Goal: Information Seeking & Learning: Learn about a topic

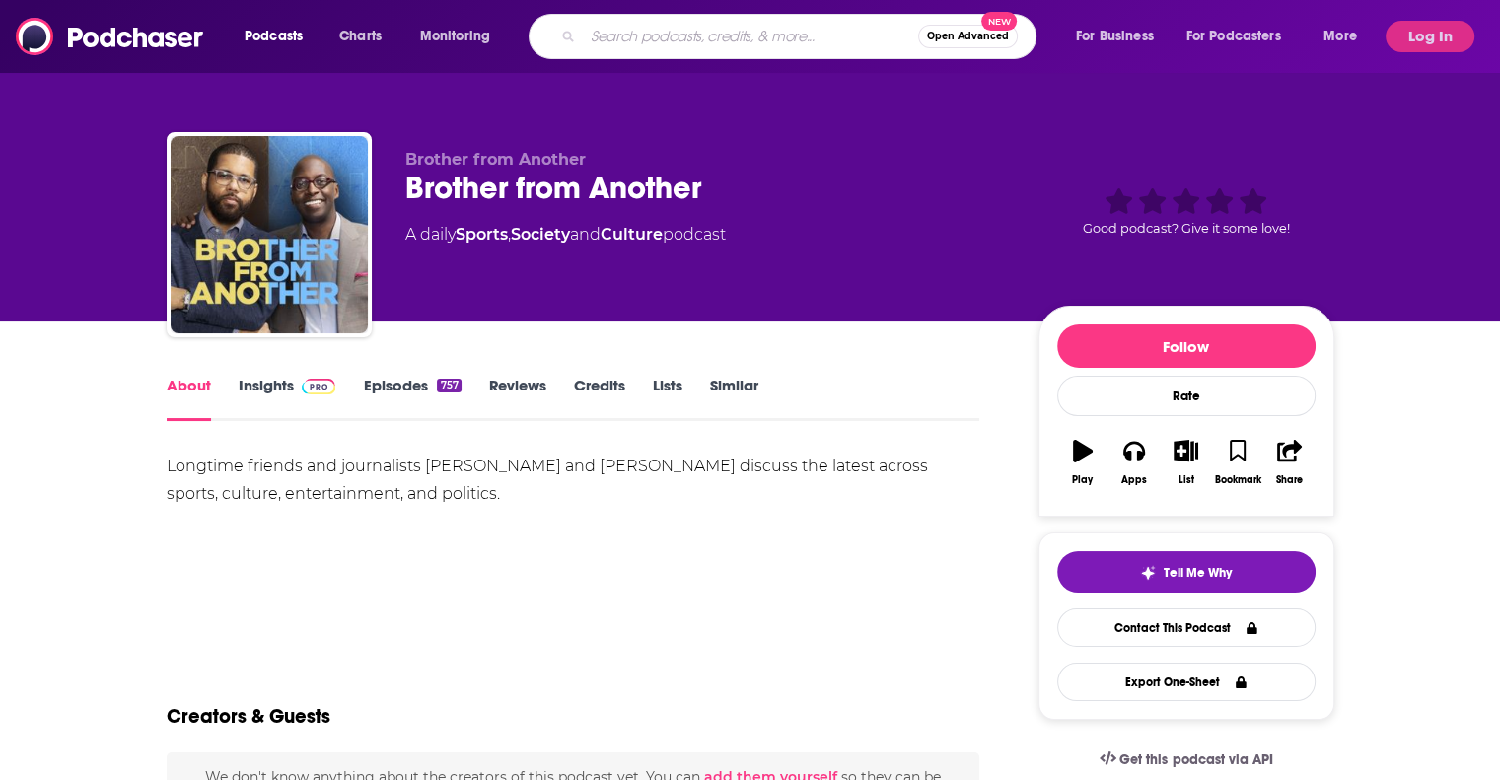
click at [657, 39] on input "Search podcasts, credits, & more..." at bounding box center [750, 37] width 335 height 32
type input "marathon training academy"
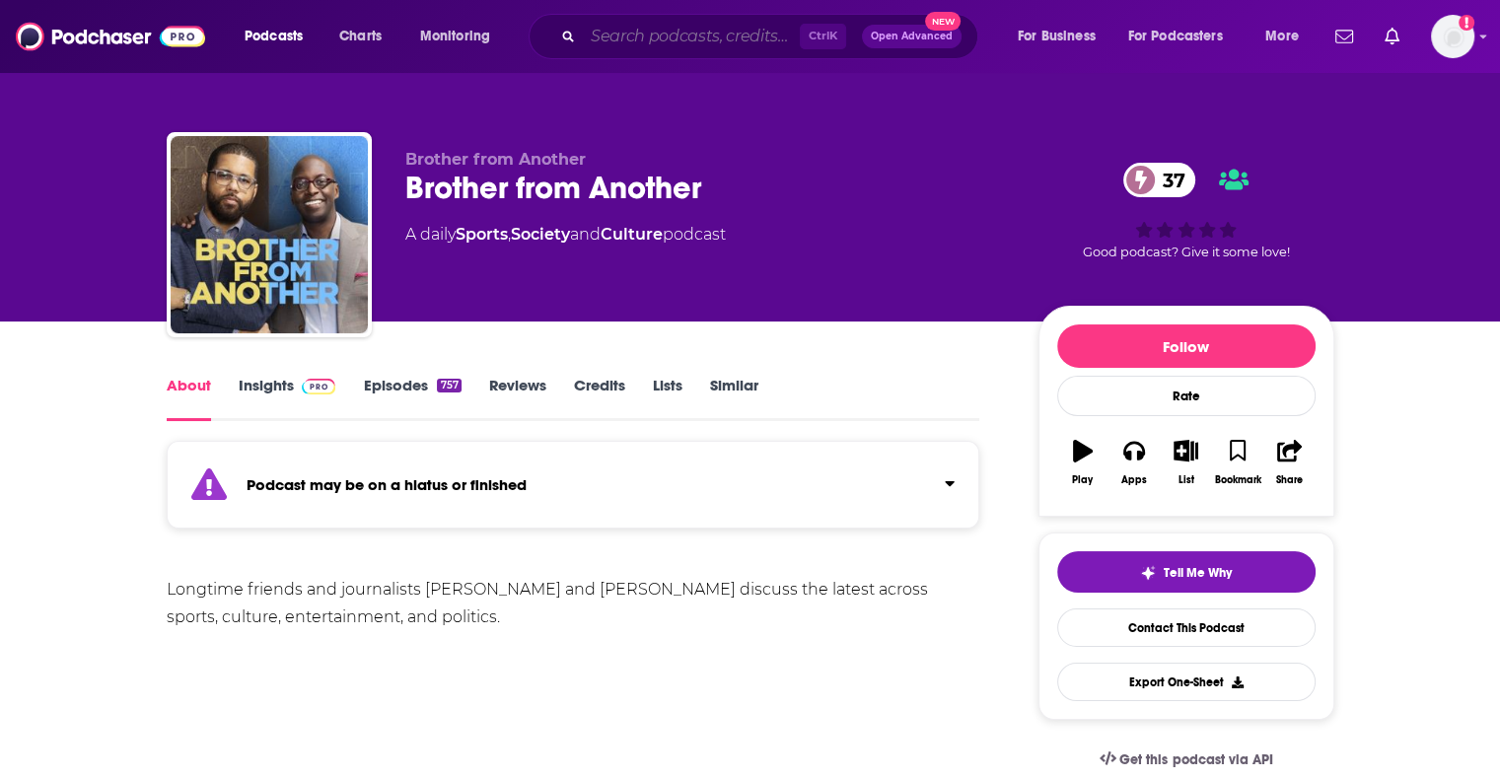
click at [716, 35] on input "Search podcasts, credits, & more..." at bounding box center [691, 37] width 217 height 32
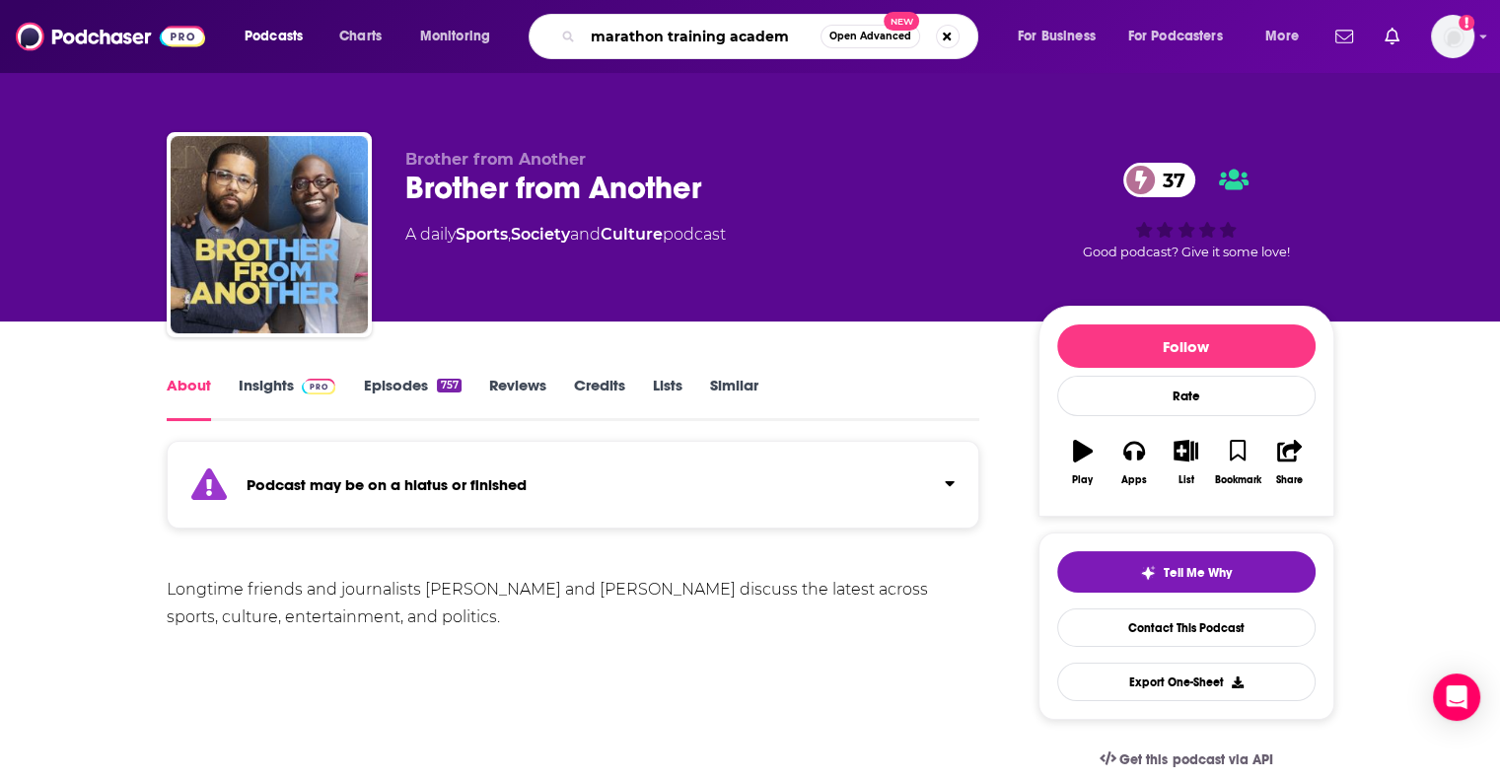
type input "marathon training academy"
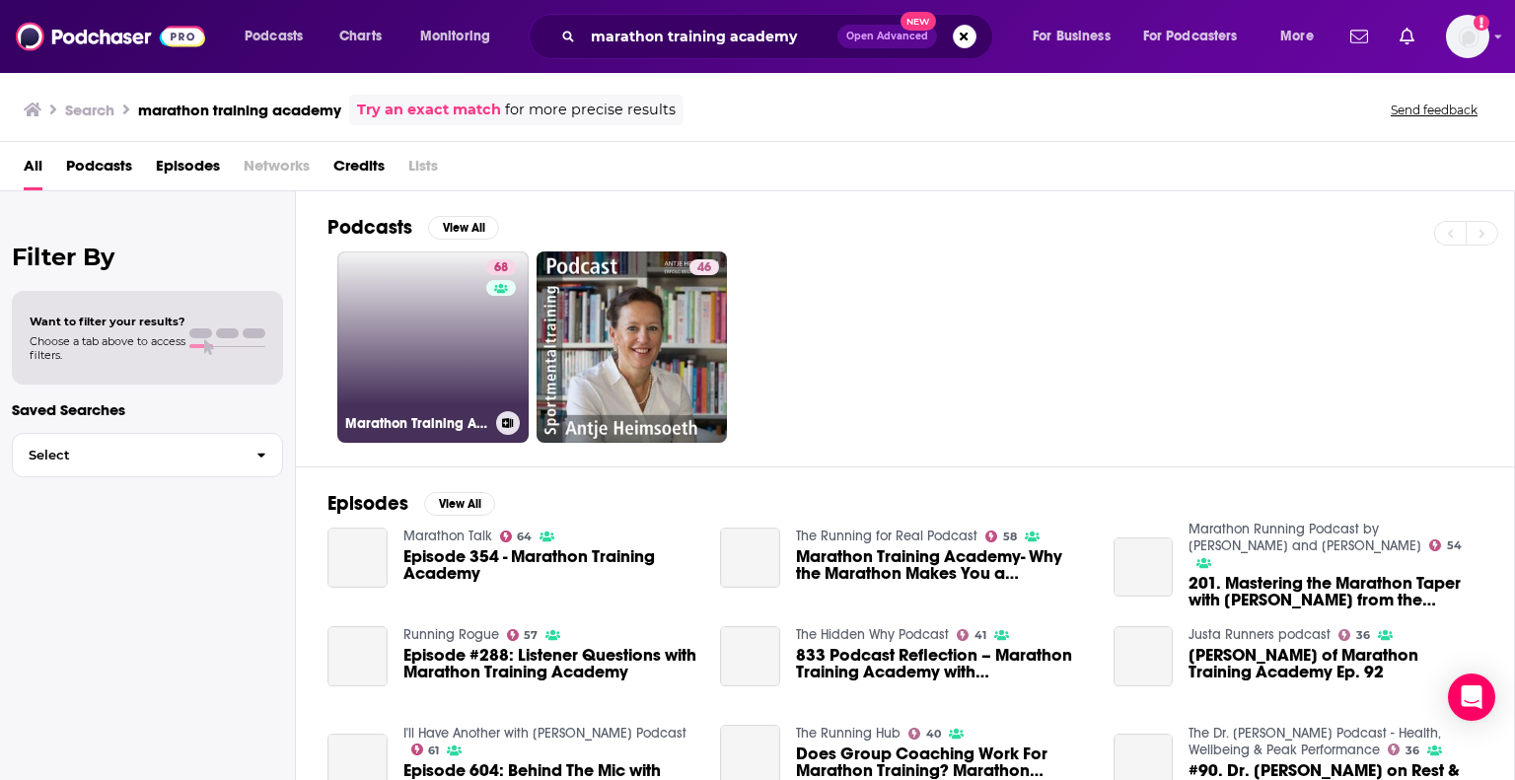
click at [433, 334] on link "68 Marathon Training Academy" at bounding box center [432, 346] width 191 height 191
